Goal: Task Accomplishment & Management: Manage account settings

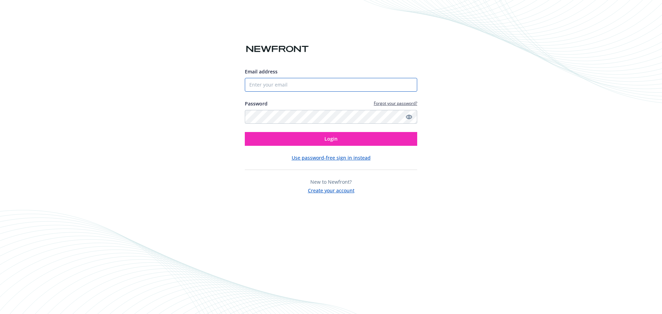
click at [283, 88] on input "Email address" at bounding box center [331, 85] width 172 height 14
type input "[PERSON_NAME][EMAIL_ADDRESS][PERSON_NAME][PERSON_NAME][DOMAIN_NAME]"
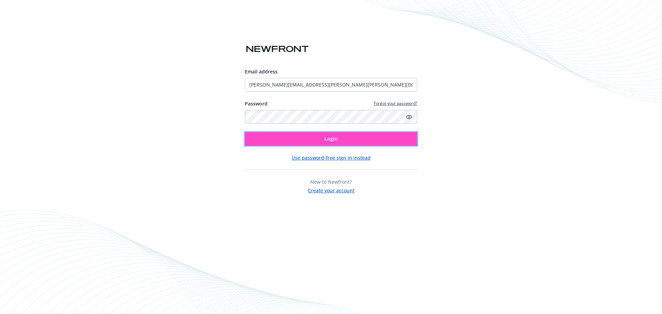
click at [331, 140] on span "Login" at bounding box center [330, 138] width 13 height 7
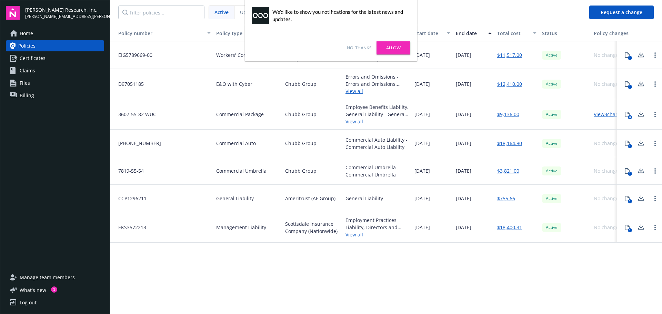
click at [363, 48] on link "No, thanks" at bounding box center [359, 48] width 24 height 6
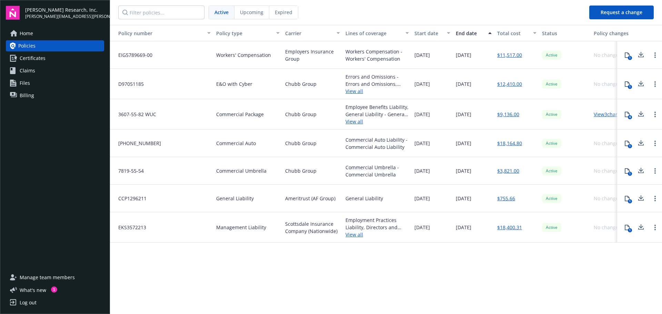
click at [28, 303] on div "Log out" at bounding box center [28, 302] width 17 height 11
